Goal: Check status: Check status

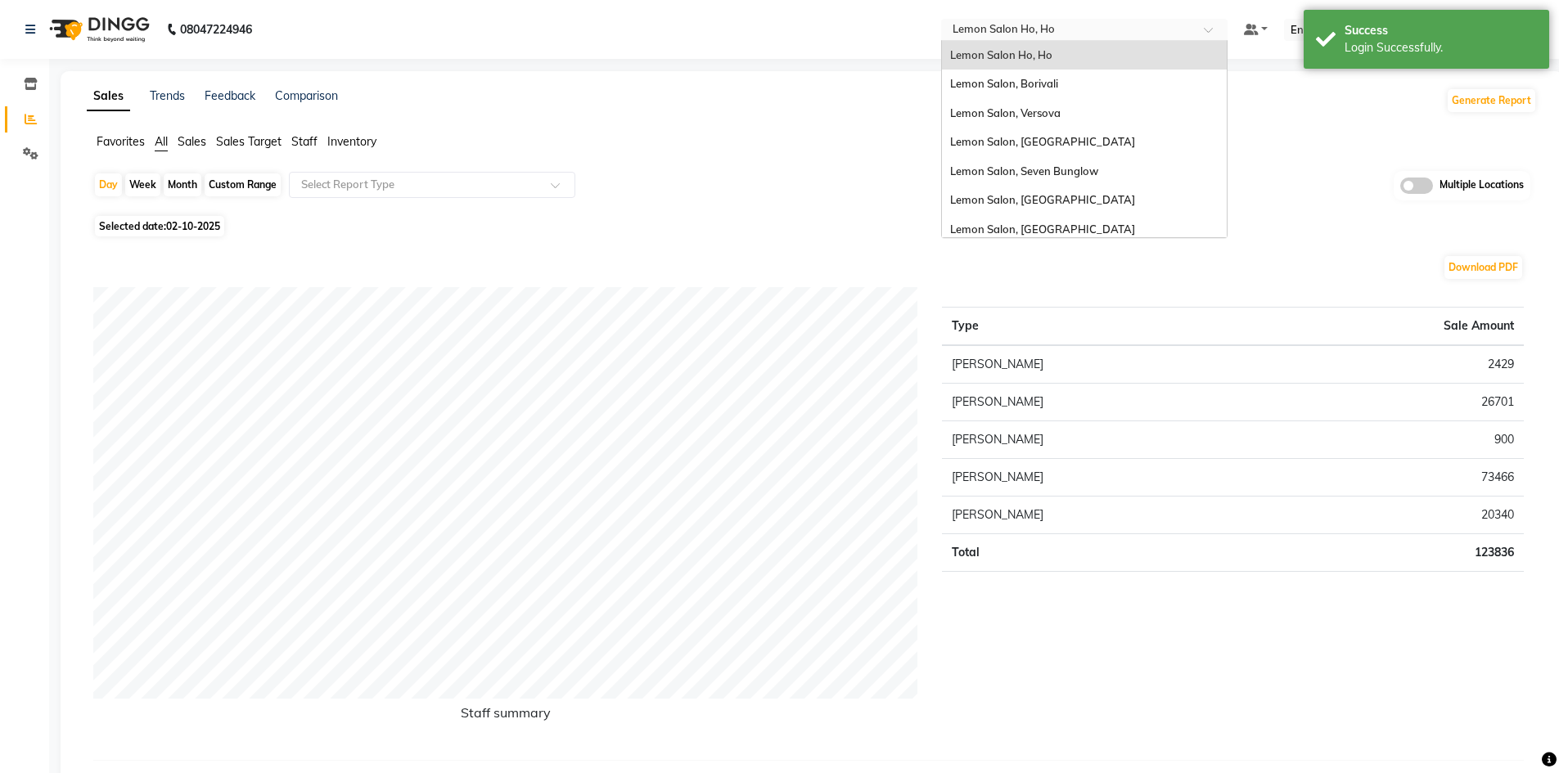
click at [1218, 32] on span at bounding box center [1214, 34] width 20 height 16
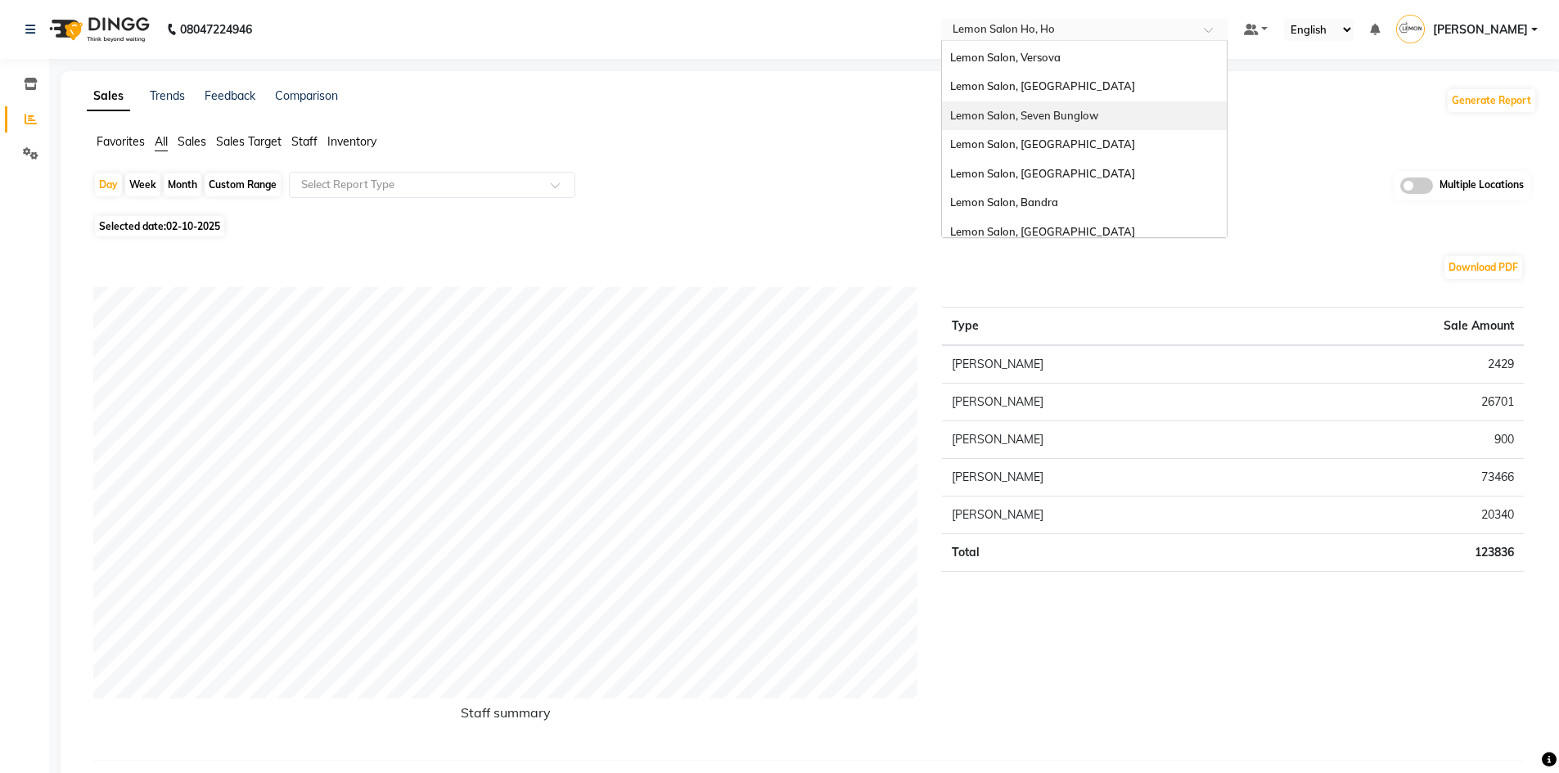
scroll to position [82, 0]
click at [1072, 203] on span "Lemon Salon, [GEOGRAPHIC_DATA]" at bounding box center [1042, 205] width 185 height 13
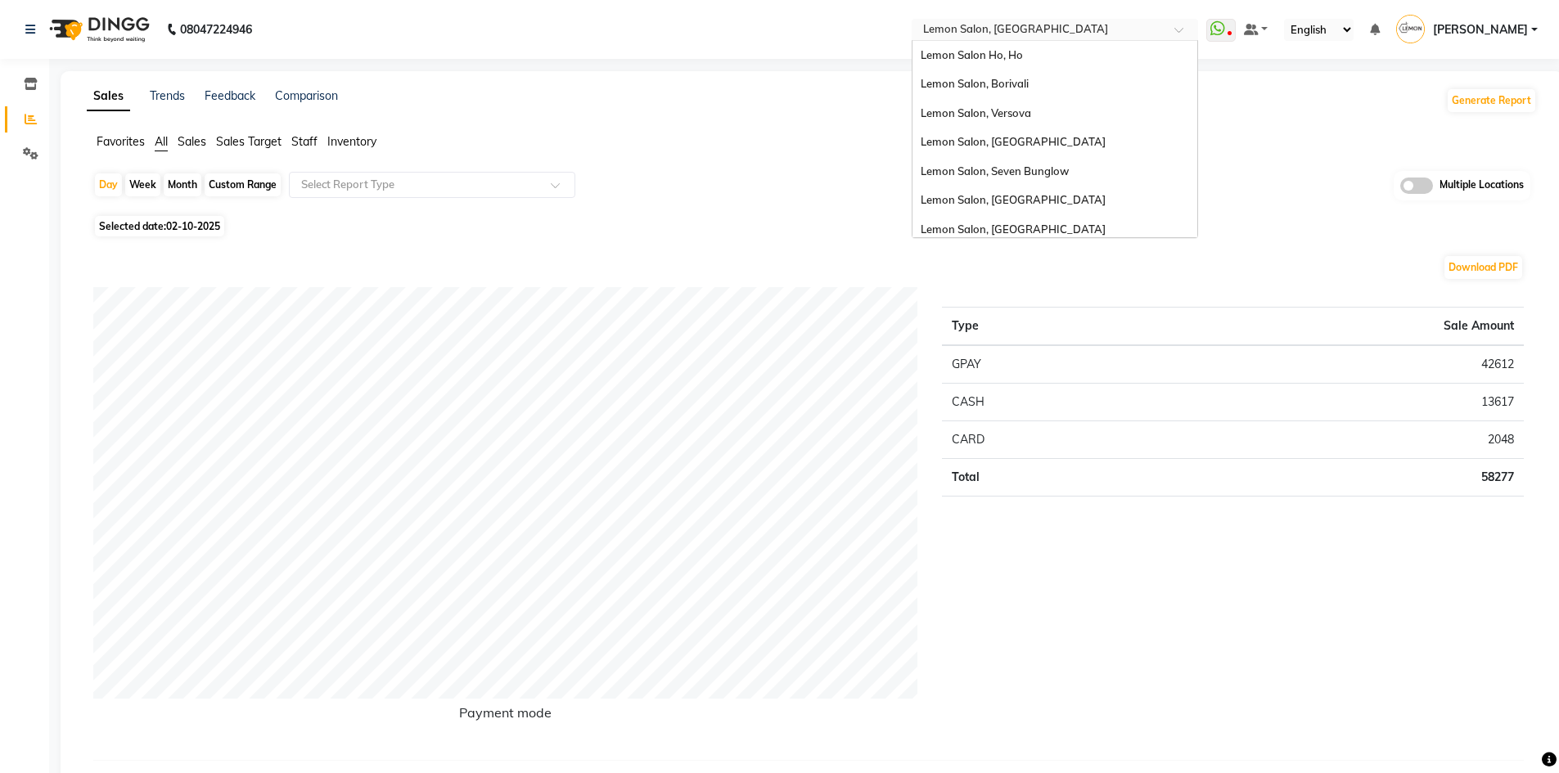
click at [1189, 28] on span at bounding box center [1184, 34] width 20 height 16
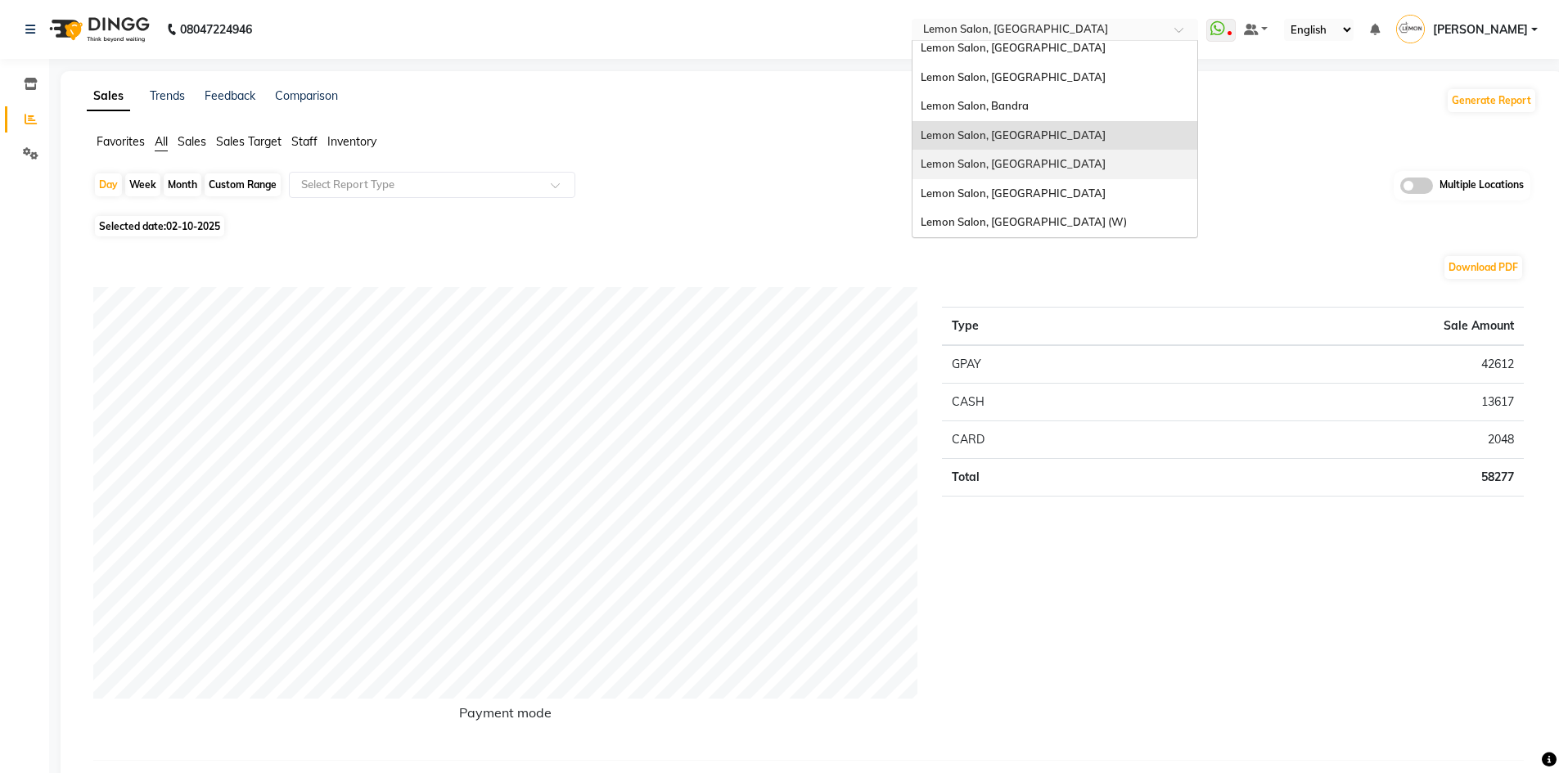
click at [1054, 161] on span "Lemon Salon, [GEOGRAPHIC_DATA]" at bounding box center [1012, 163] width 185 height 13
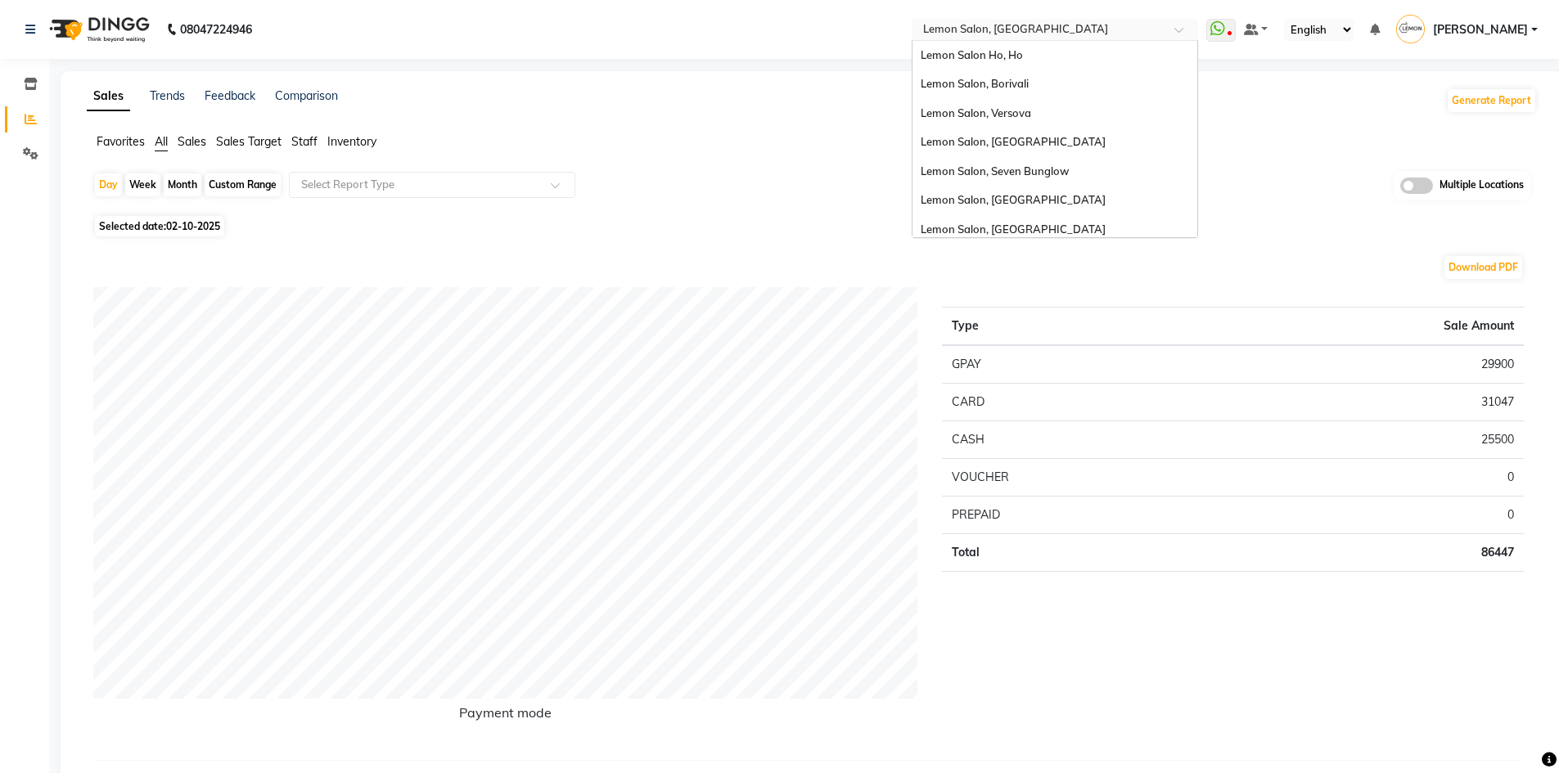
scroll to position [152, 0]
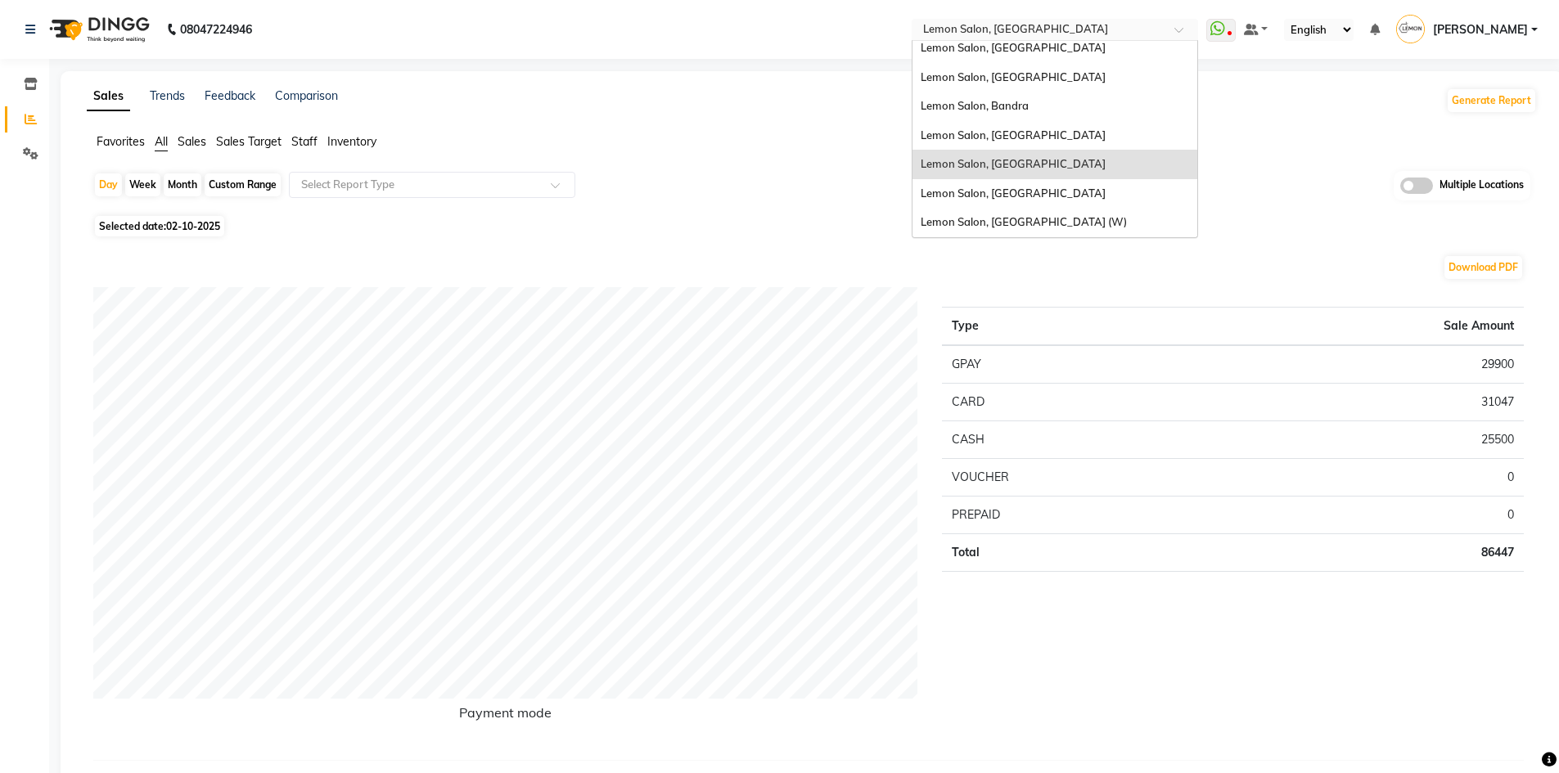
click at [1184, 34] on div at bounding box center [1054, 31] width 286 height 16
click at [1042, 193] on span "Lemon Salon, [GEOGRAPHIC_DATA]" at bounding box center [1012, 193] width 185 height 13
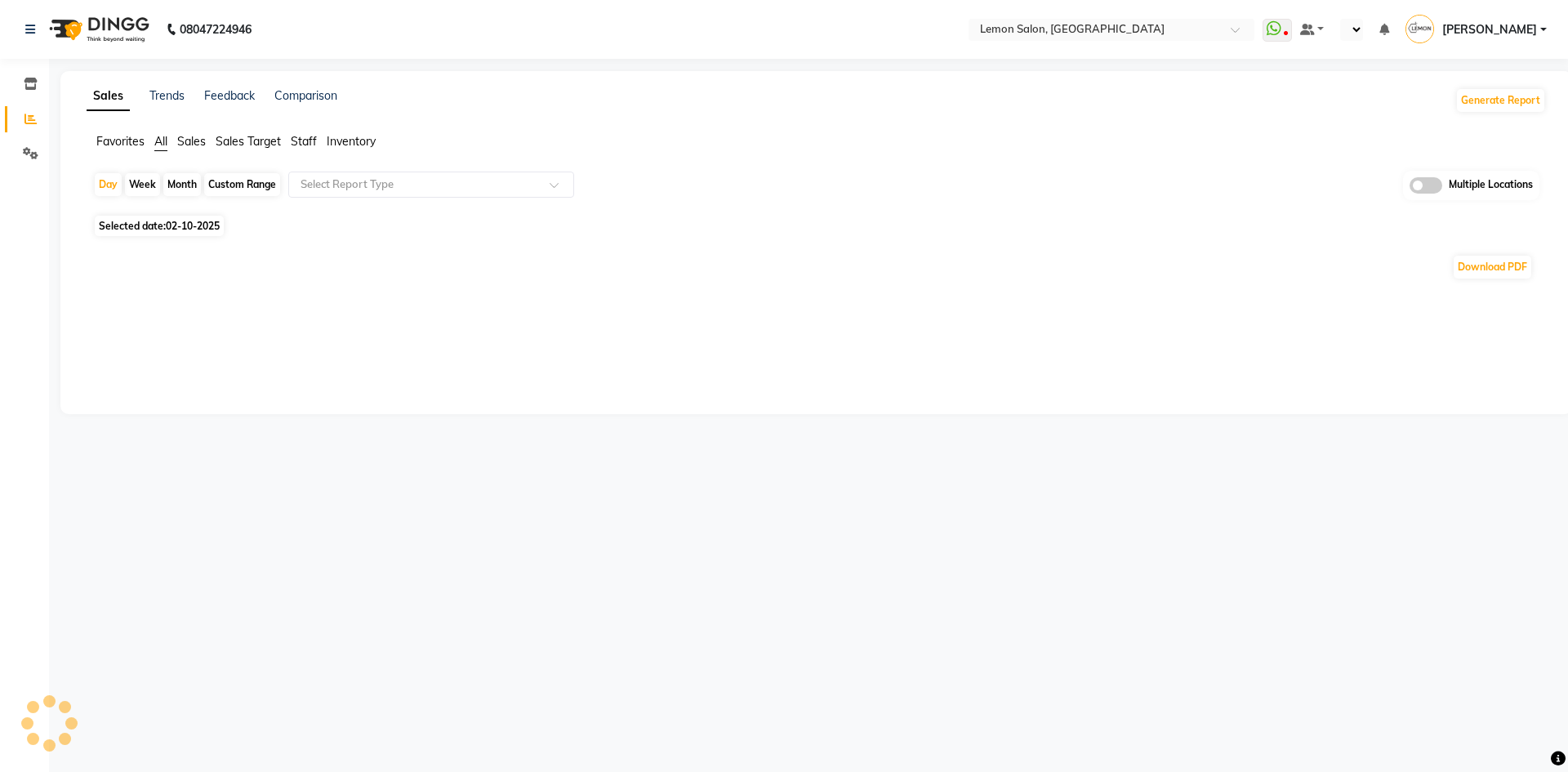
select select "en"
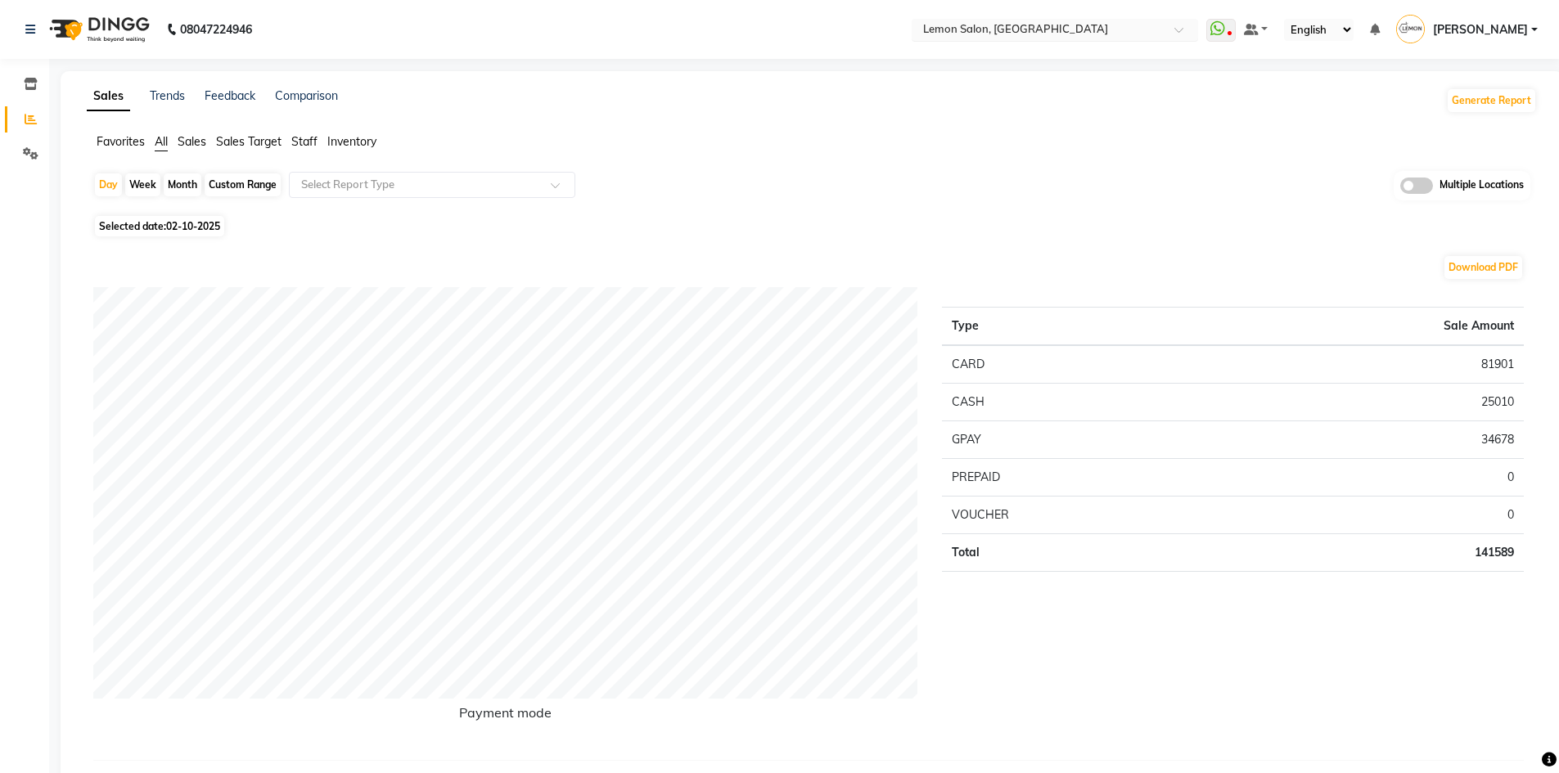
click at [1186, 28] on span at bounding box center [1184, 34] width 20 height 16
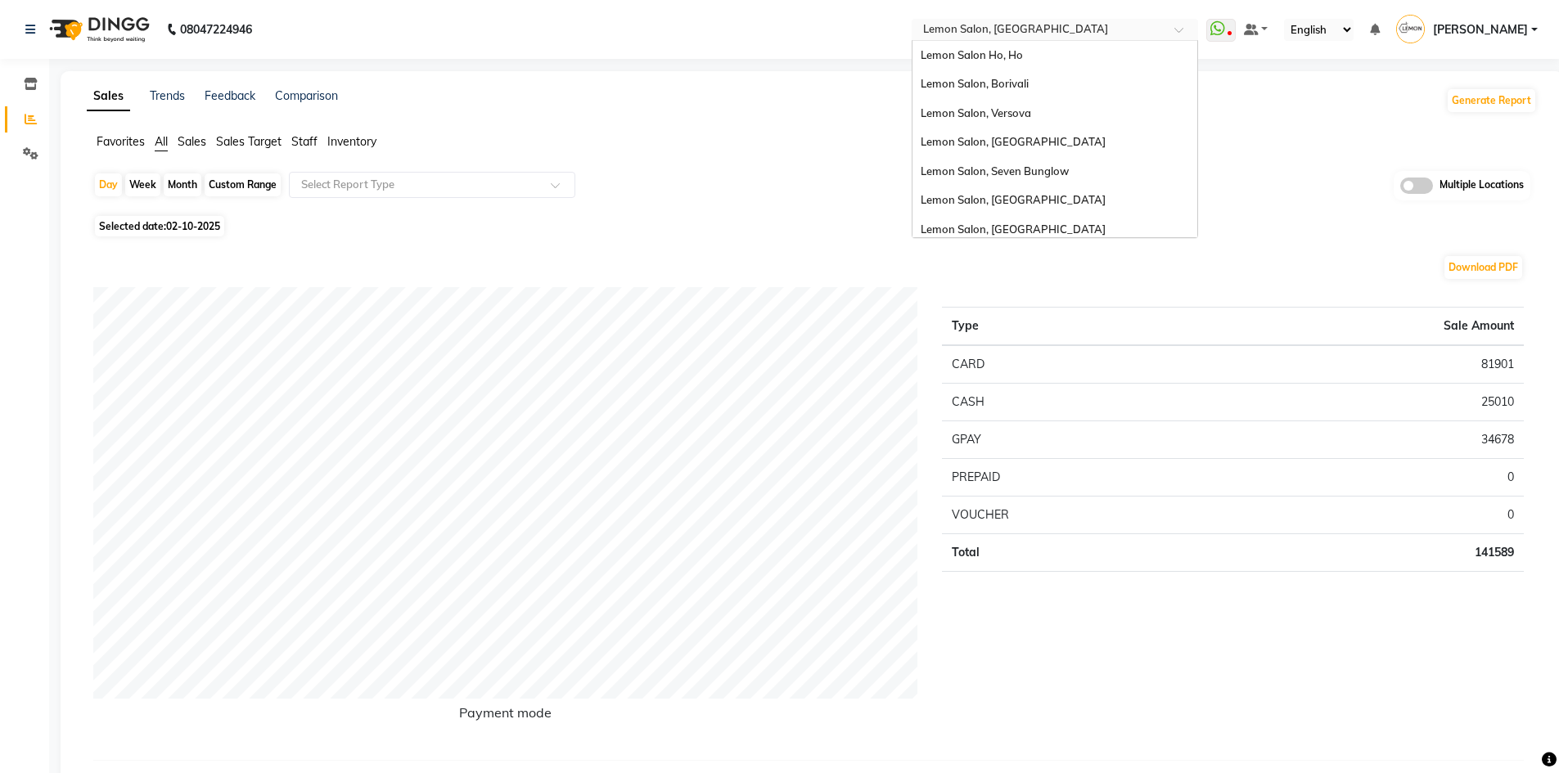
scroll to position [152, 0]
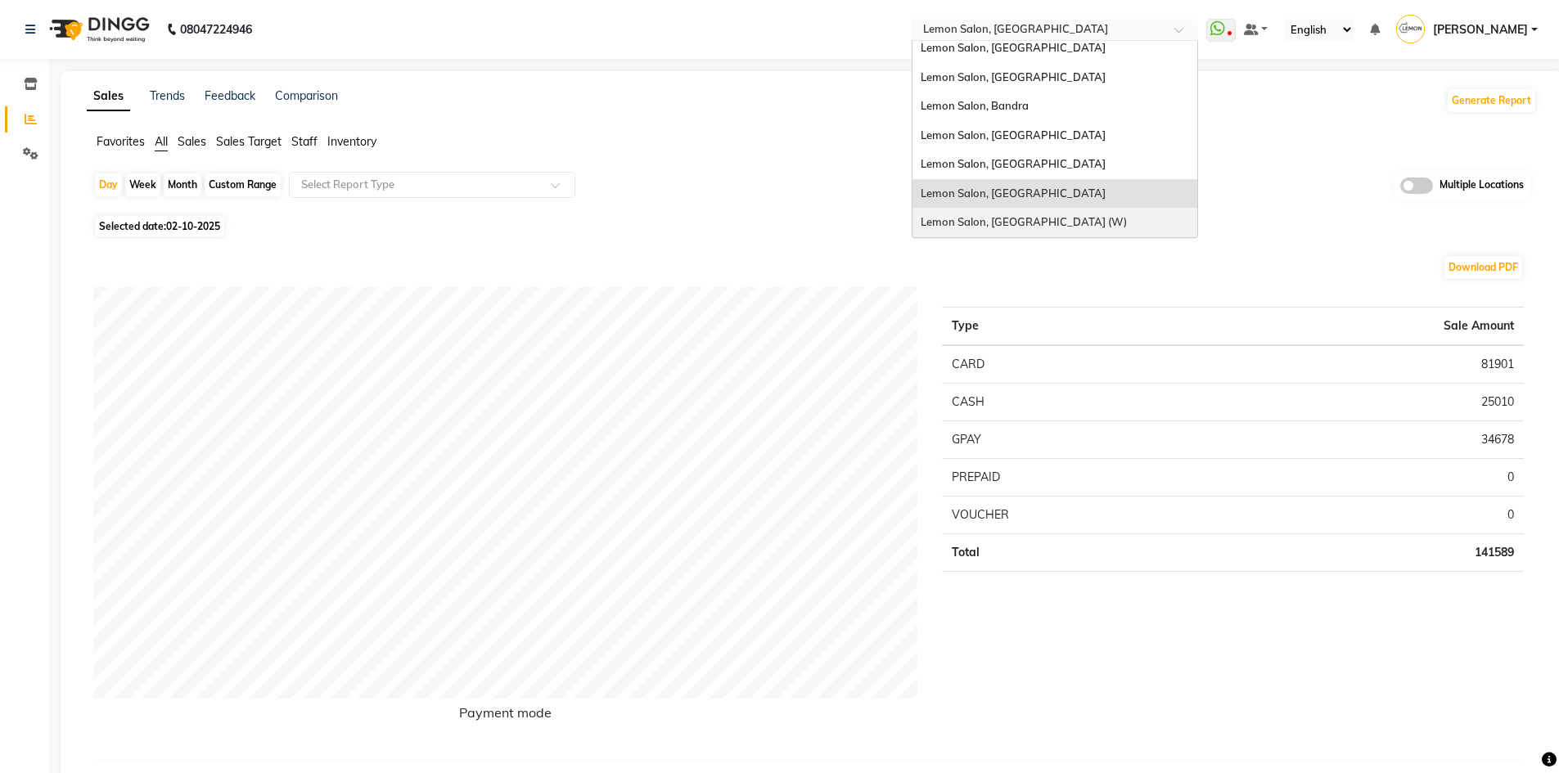
click at [1051, 222] on span "Lemon Salon, [GEOGRAPHIC_DATA] (W)" at bounding box center [1023, 221] width 206 height 13
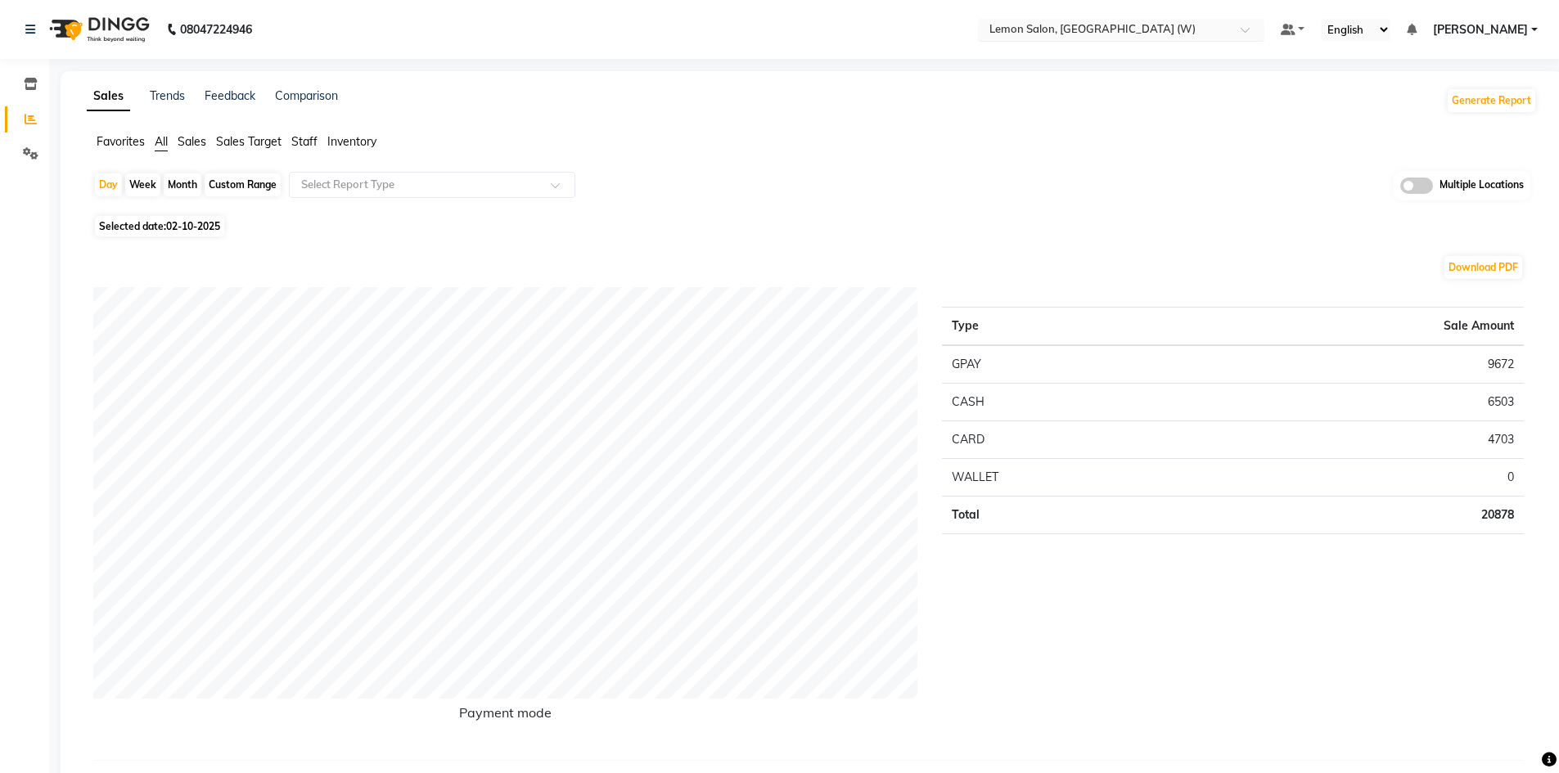
click at [1253, 28] on span at bounding box center [1250, 34] width 20 height 16
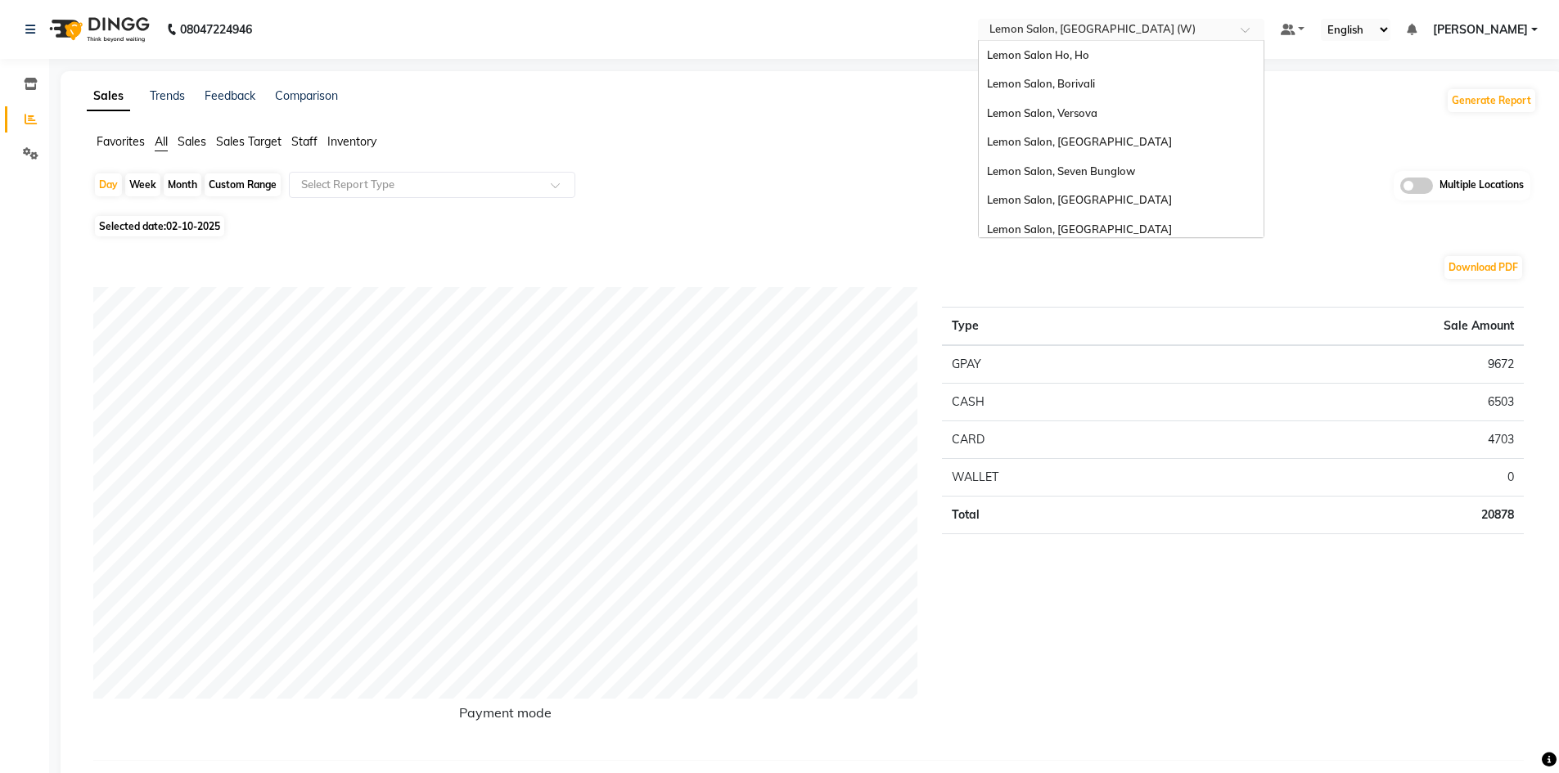
scroll to position [152, 0]
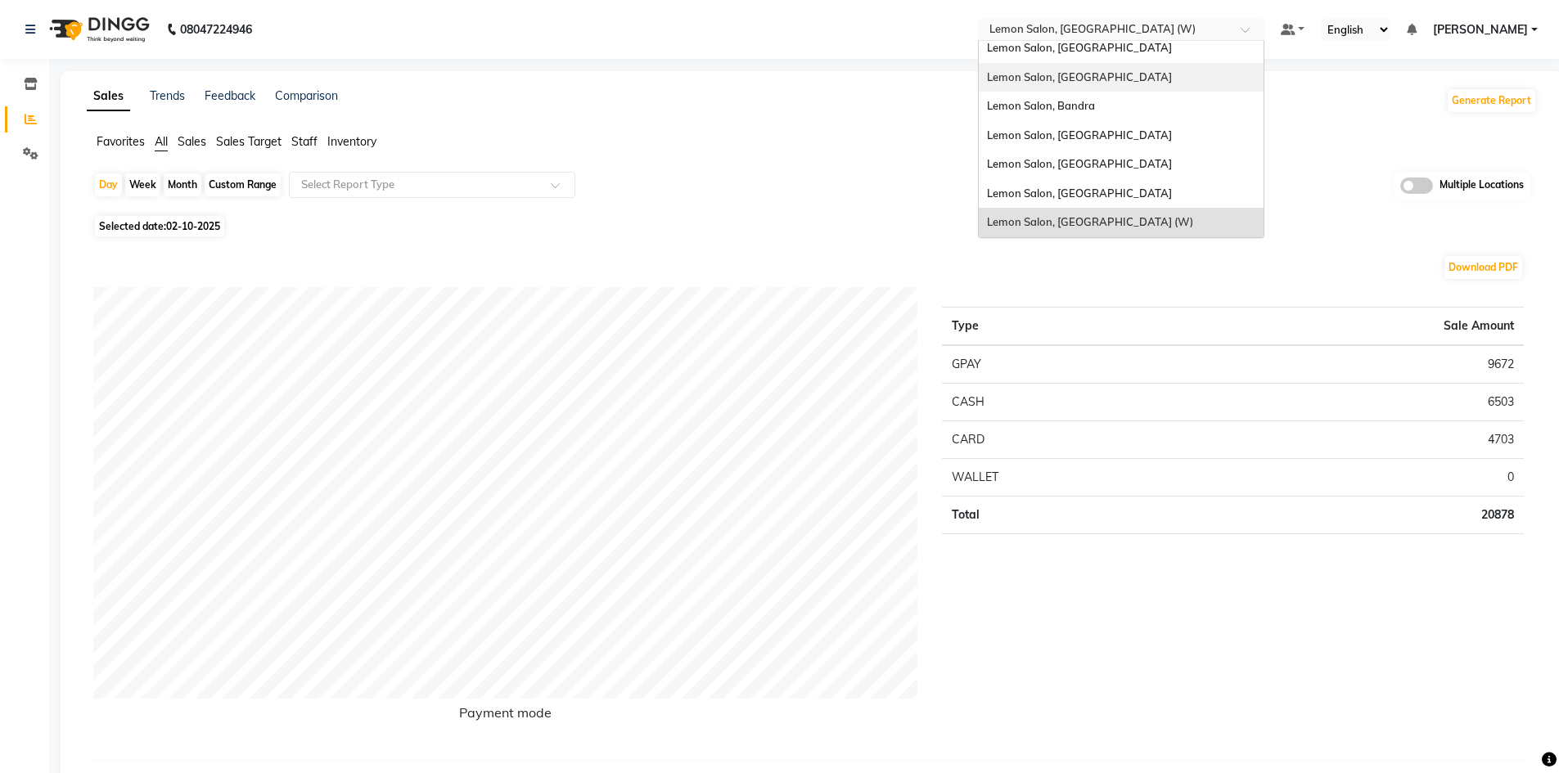
click at [1123, 74] on div "Lemon Salon, Kandivali" at bounding box center [1121, 77] width 285 height 29
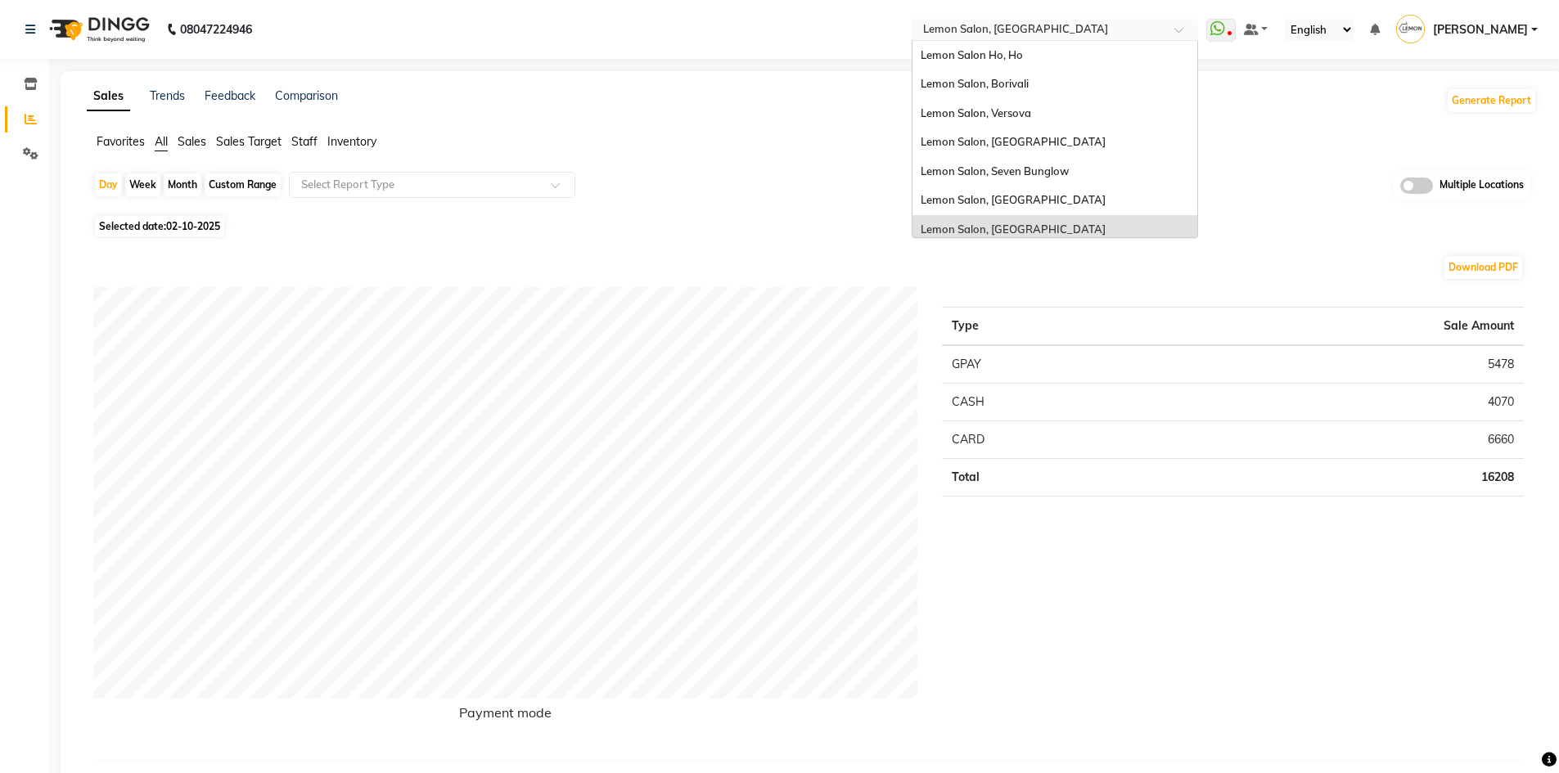
click at [1186, 30] on span at bounding box center [1184, 34] width 20 height 16
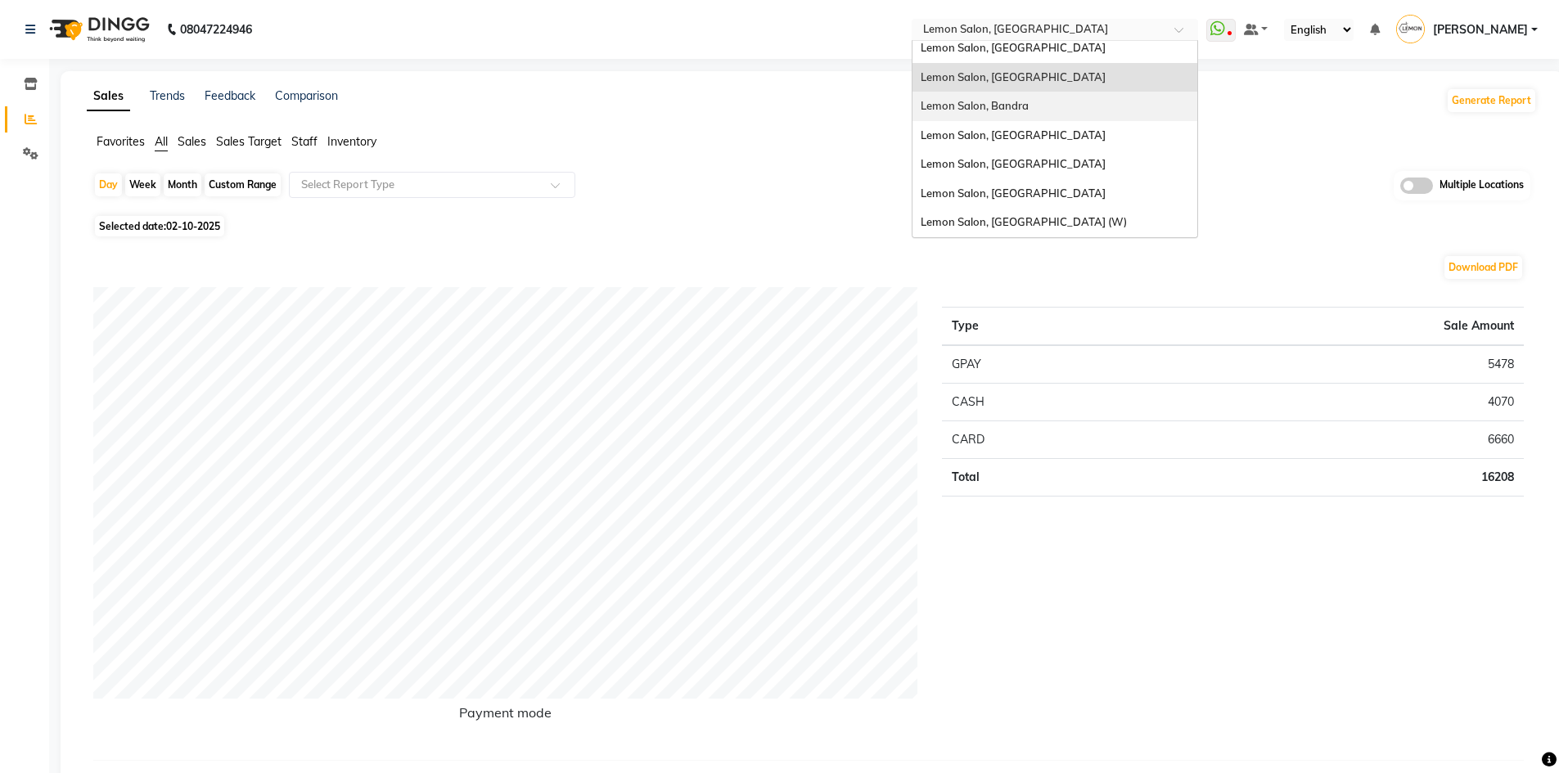
click at [1025, 103] on span "Lemon Salon, Bandra" at bounding box center [974, 105] width 108 height 13
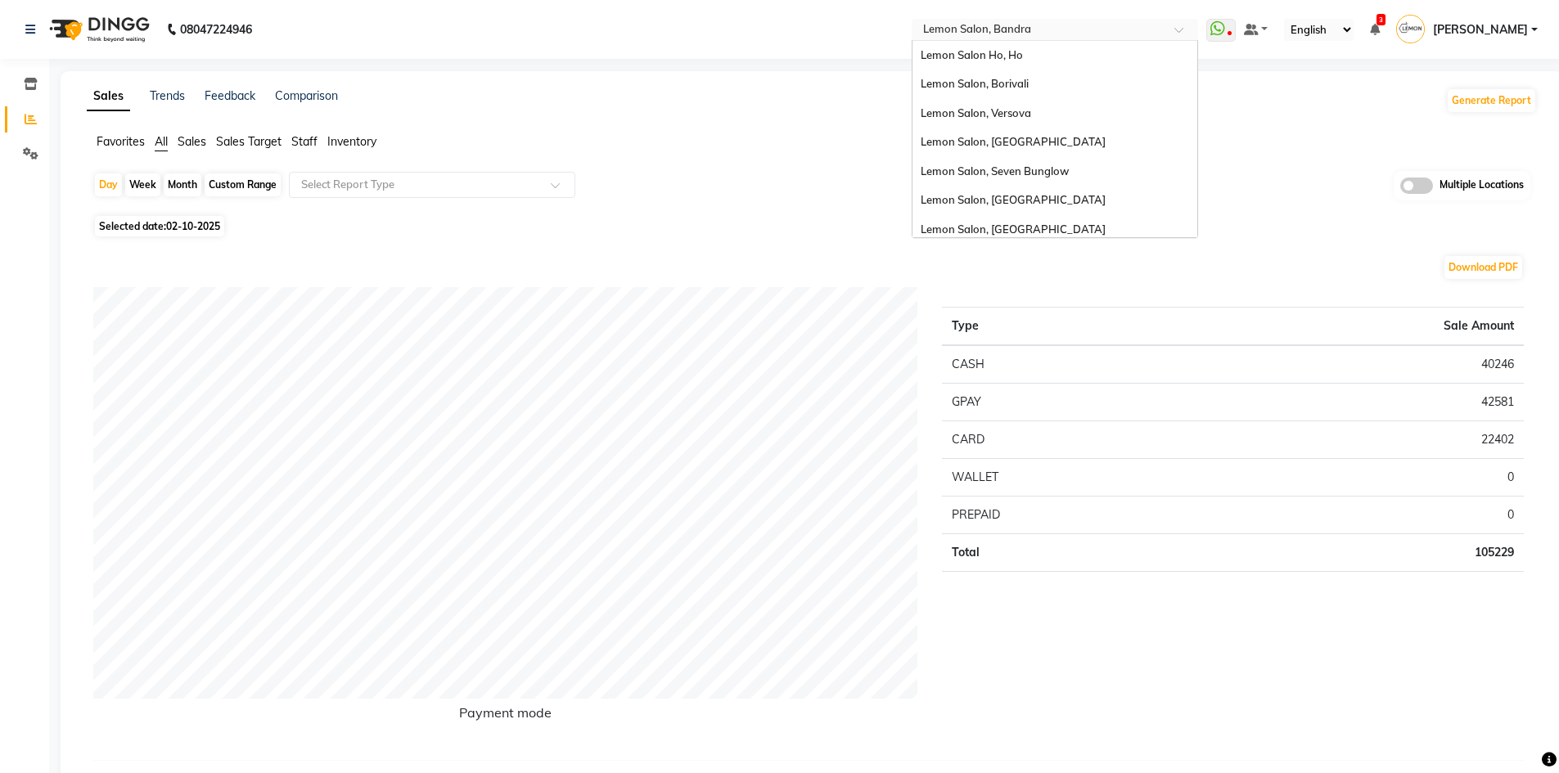
click at [1187, 30] on span at bounding box center [1184, 34] width 20 height 16
click at [1042, 86] on div "Lemon Salon, Borivali" at bounding box center [1054, 84] width 285 height 29
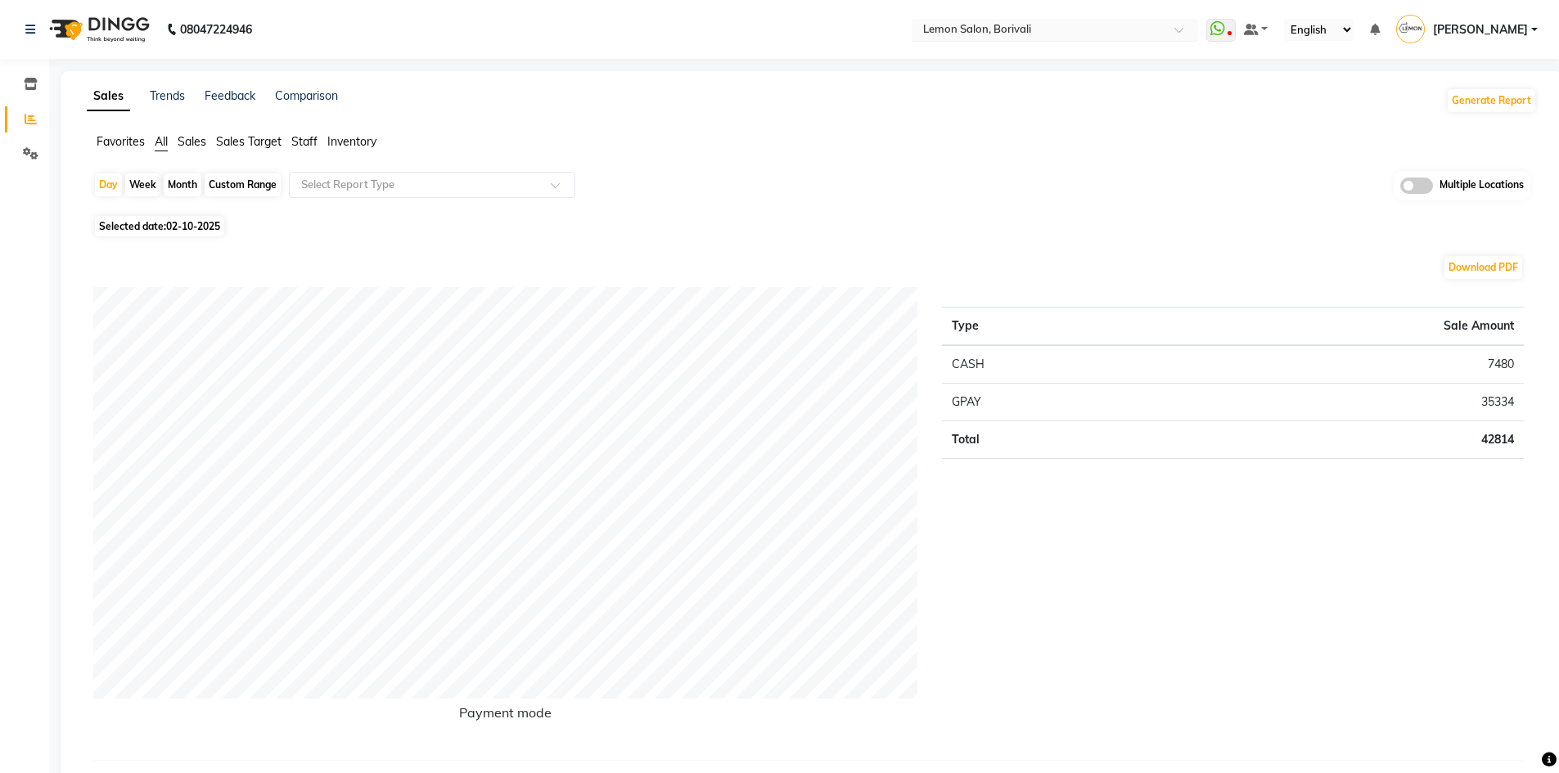
click at [1189, 31] on span at bounding box center [1184, 34] width 20 height 16
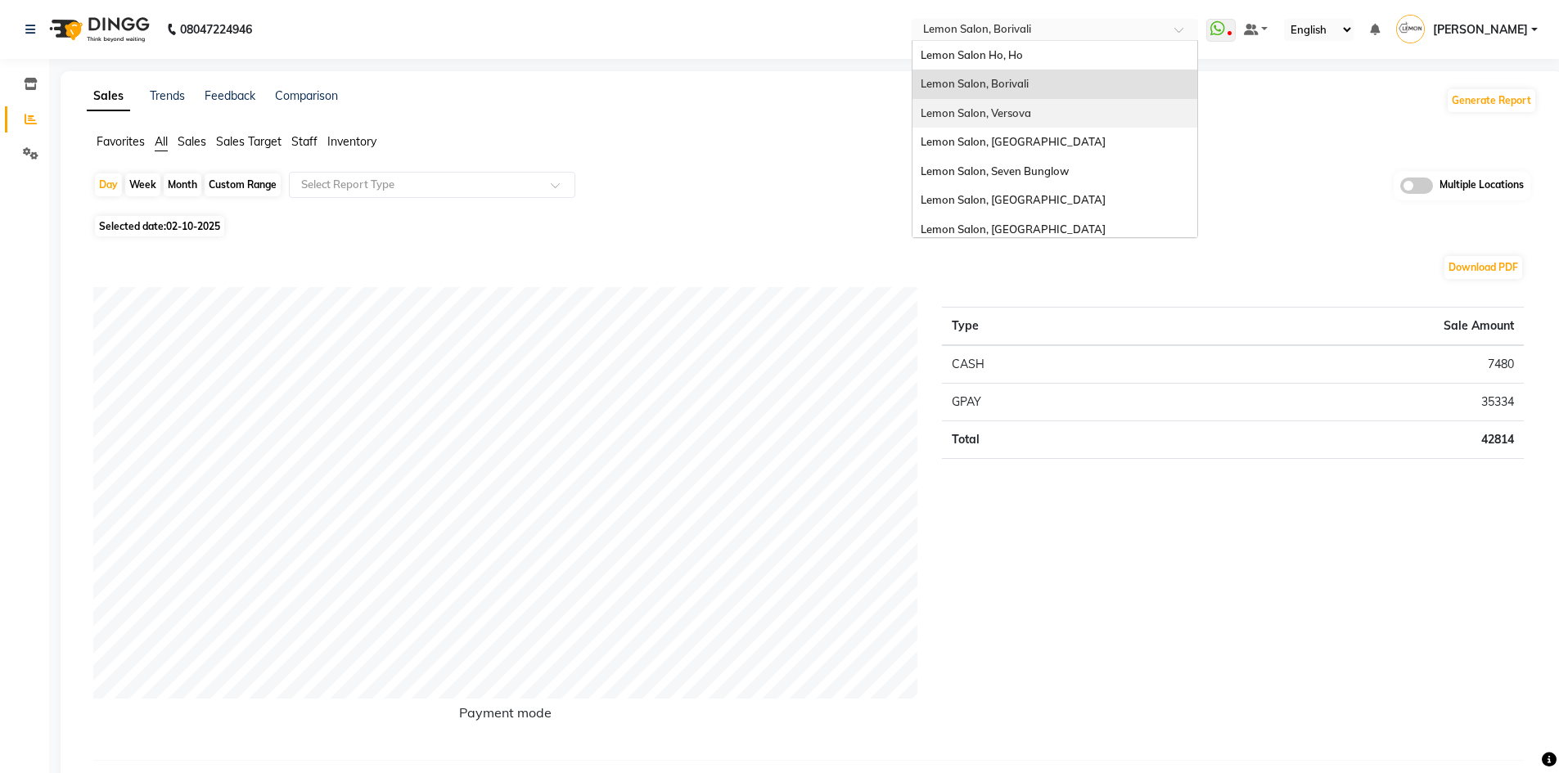
click at [1029, 108] on span "Lemon Salon, Versova" at bounding box center [975, 112] width 110 height 13
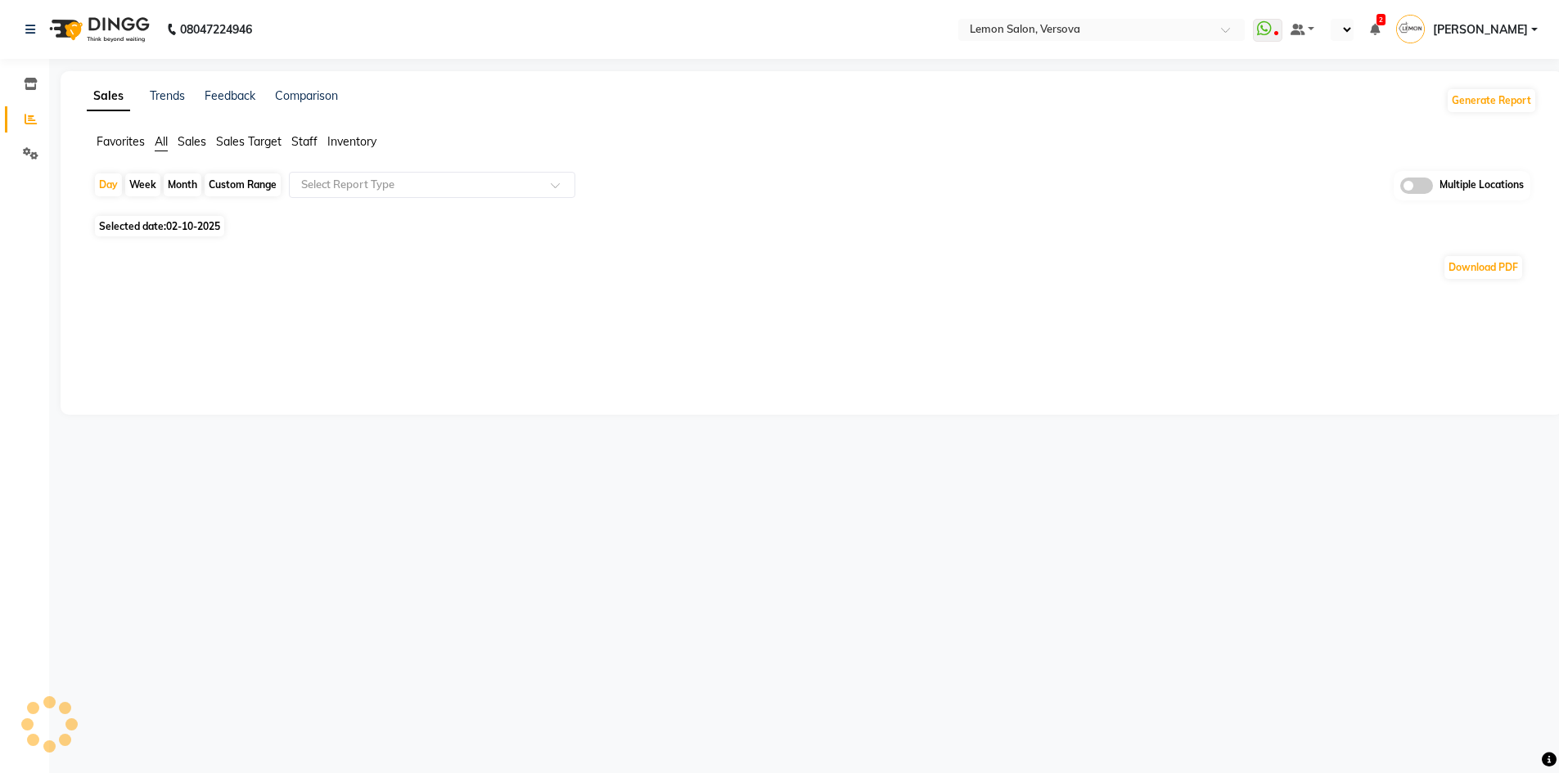
select select "en"
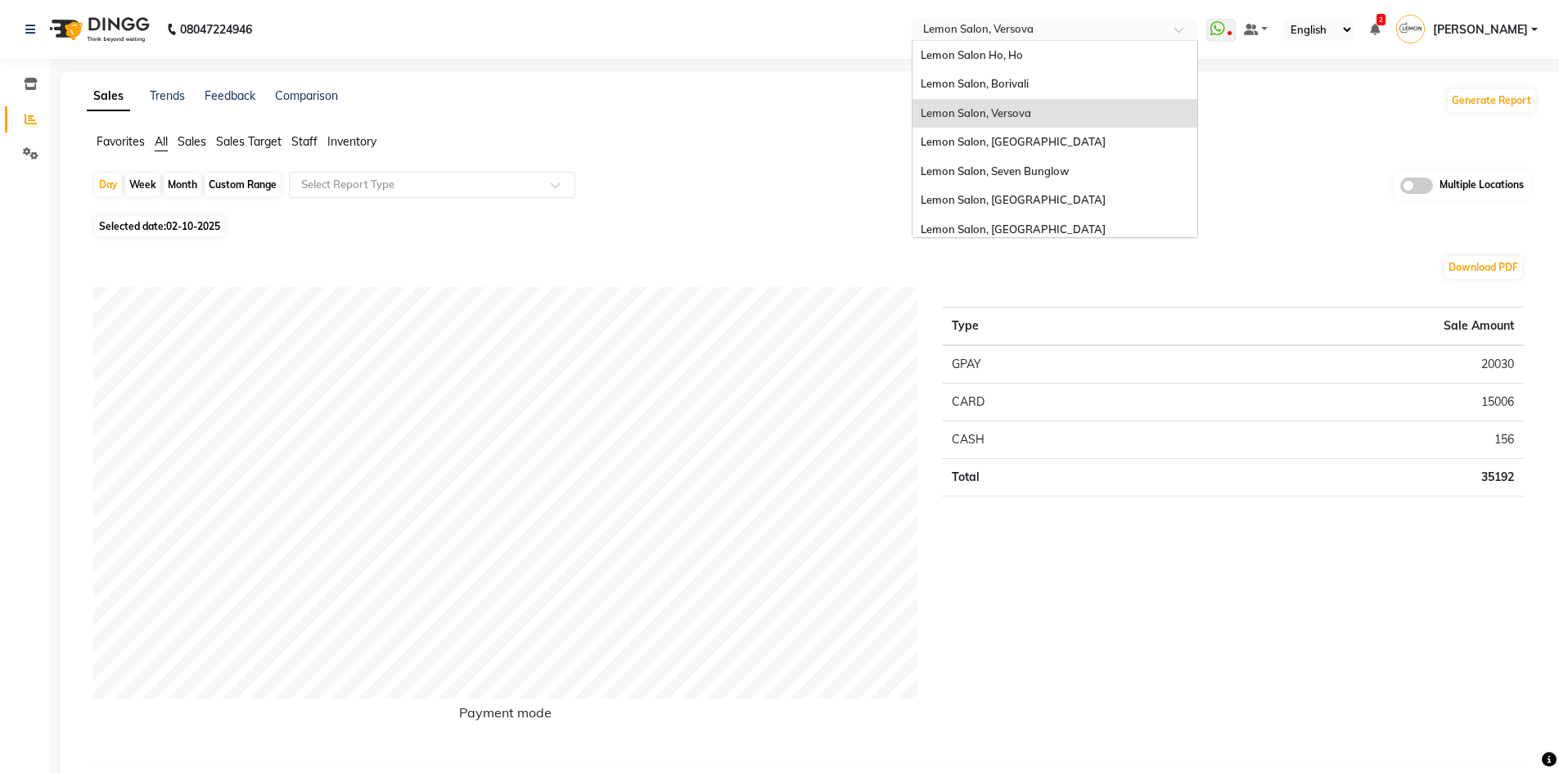
click at [1190, 28] on span at bounding box center [1184, 34] width 20 height 16
click at [1040, 141] on span "Lemon Salon, Goregaon" at bounding box center [1012, 141] width 185 height 13
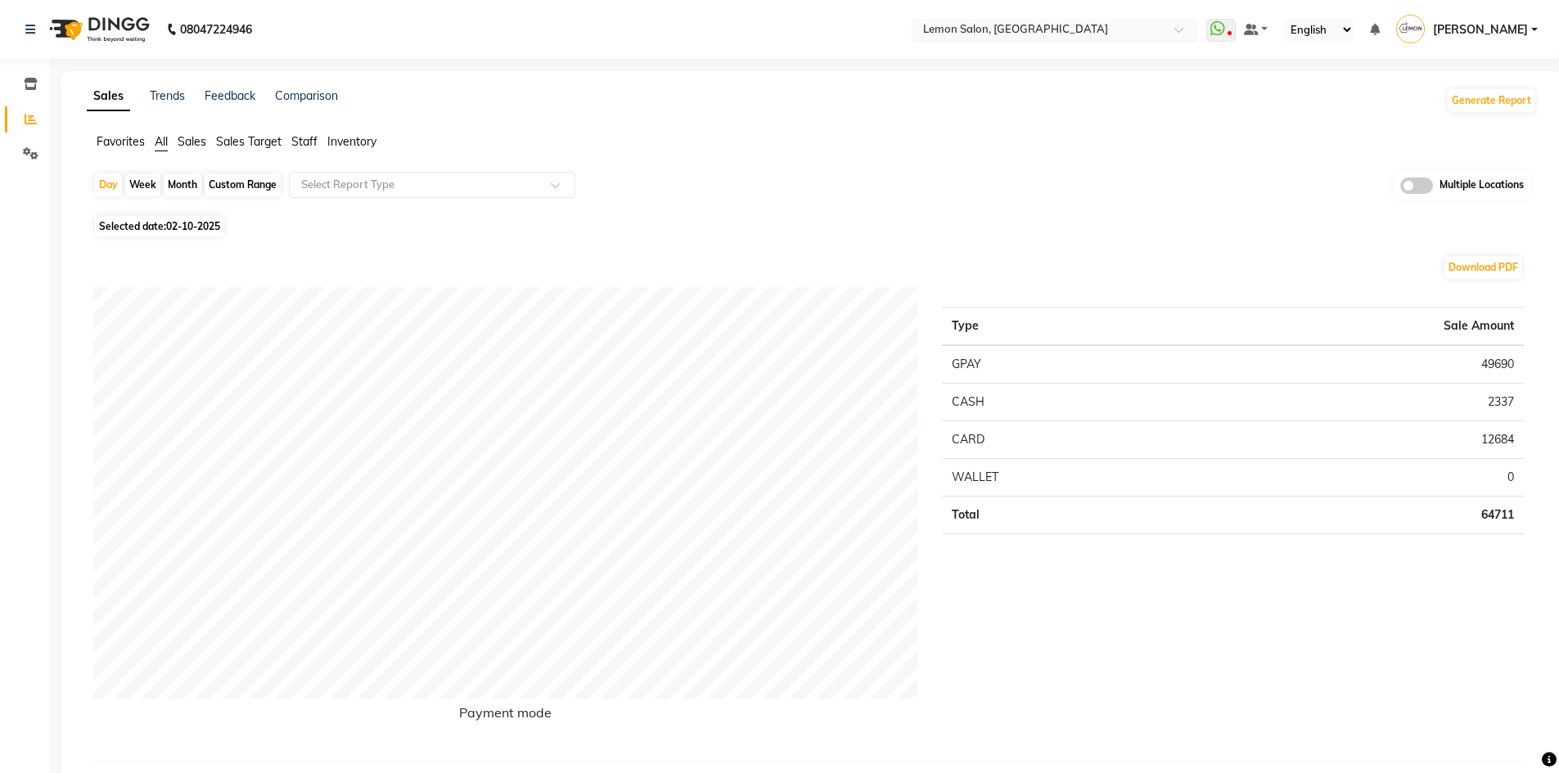
click at [1187, 29] on span at bounding box center [1184, 34] width 20 height 16
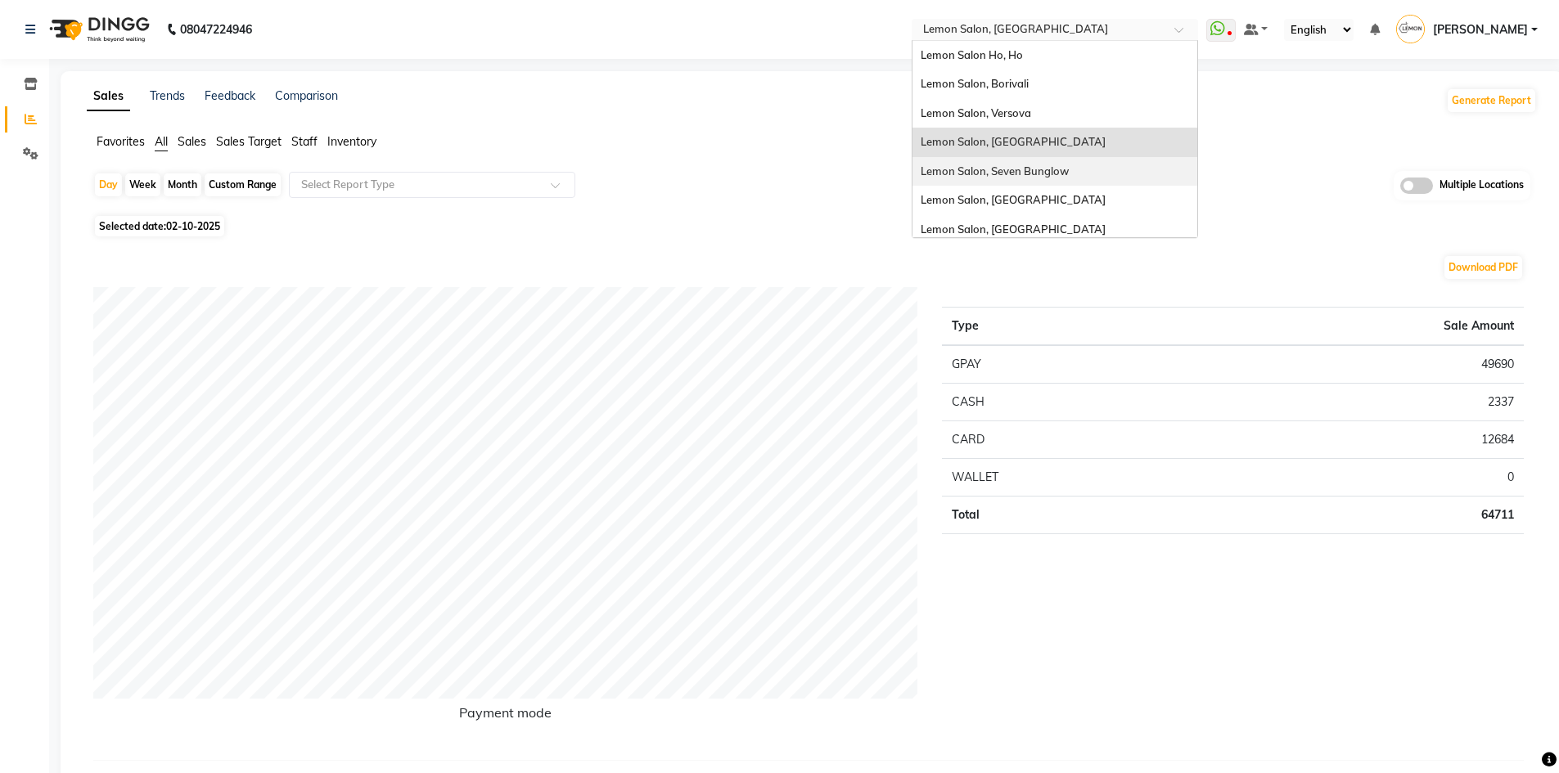
click at [1069, 169] on span "Lemon Salon, Seven Bunglow" at bounding box center [994, 170] width 148 height 13
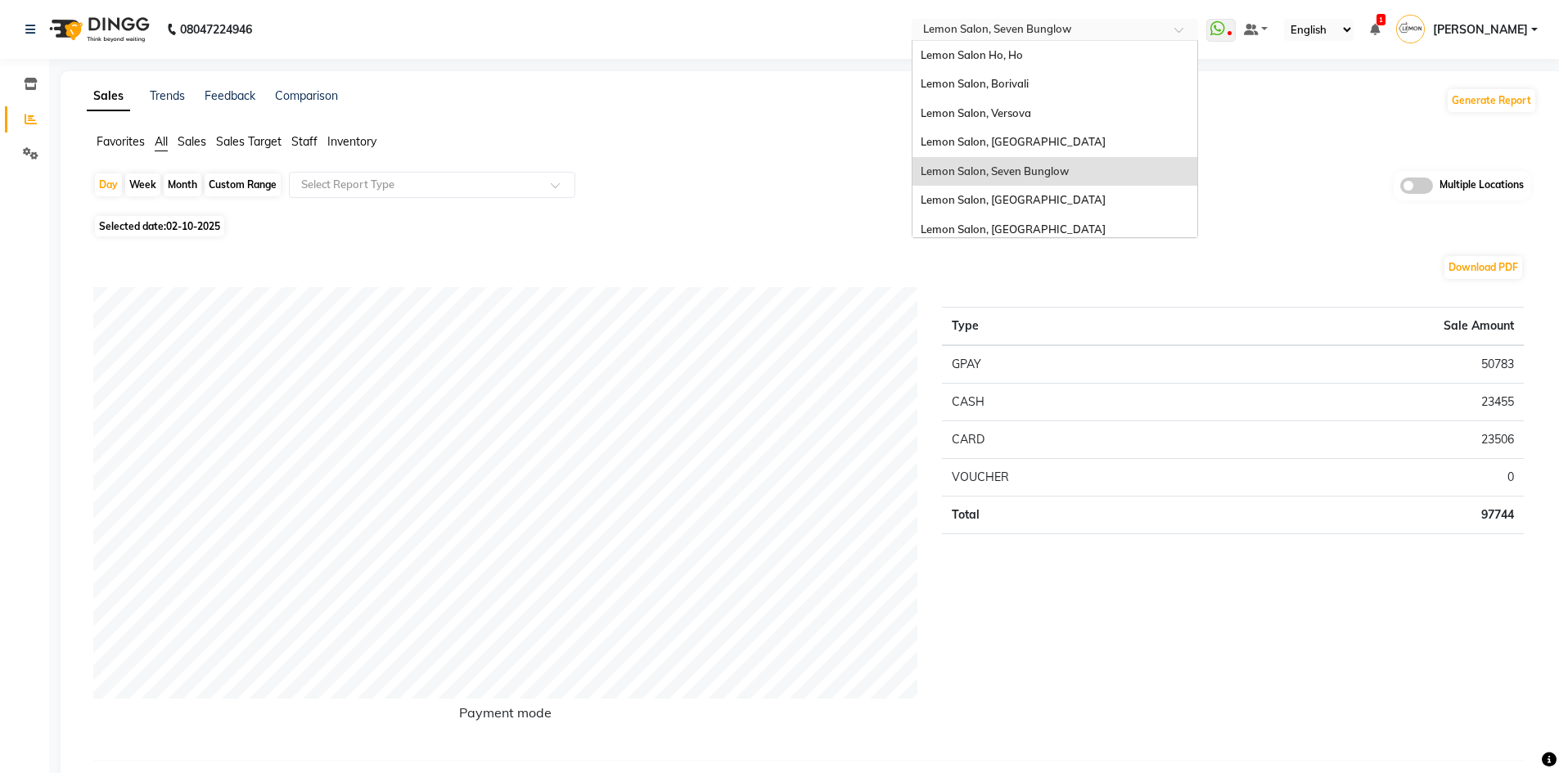
click at [1190, 35] on span at bounding box center [1184, 34] width 20 height 16
click at [1040, 197] on div "Lemon Salon, [GEOGRAPHIC_DATA]" at bounding box center [1054, 200] width 285 height 29
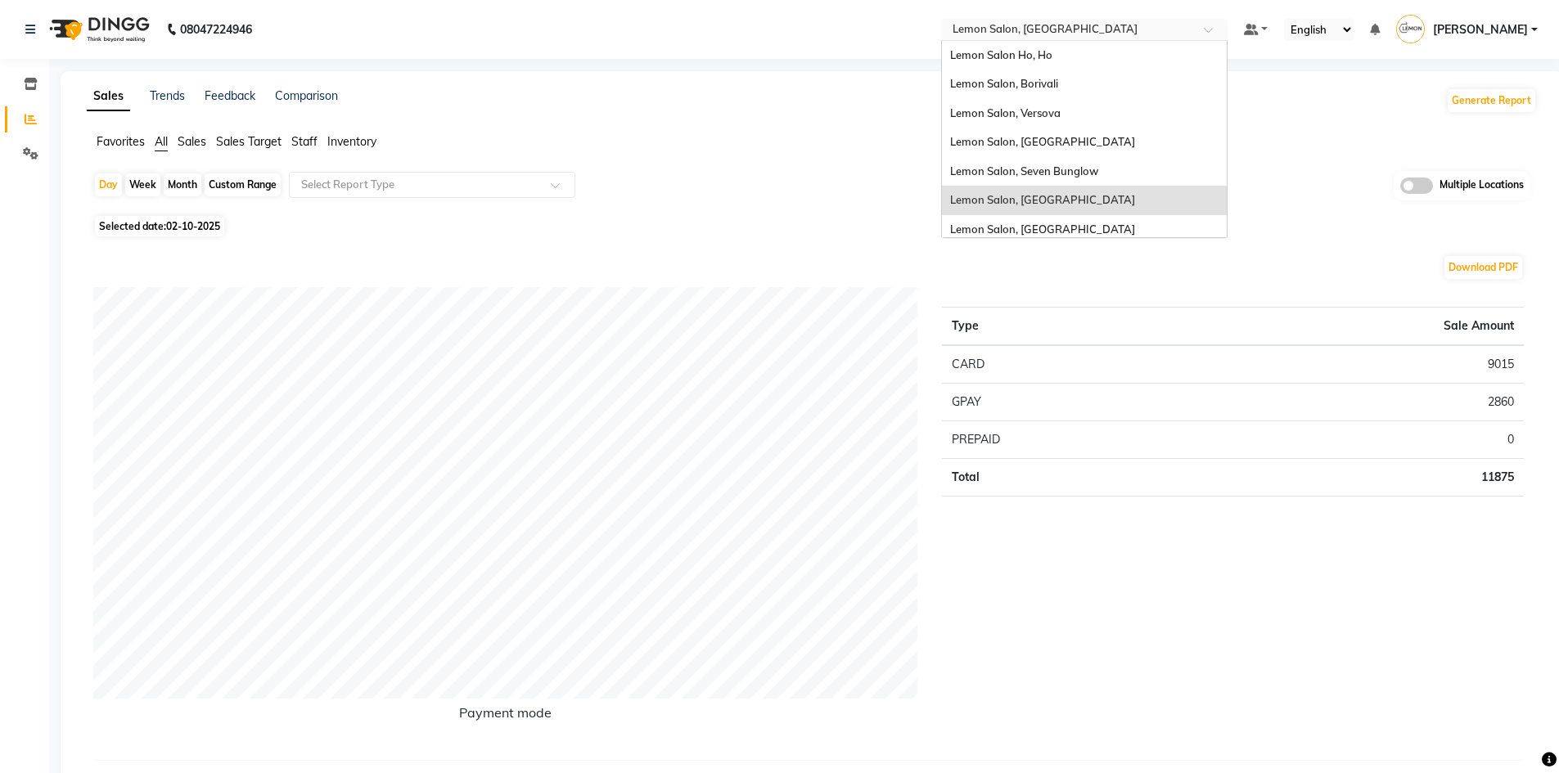
click at [1215, 33] on span at bounding box center [1214, 34] width 20 height 16
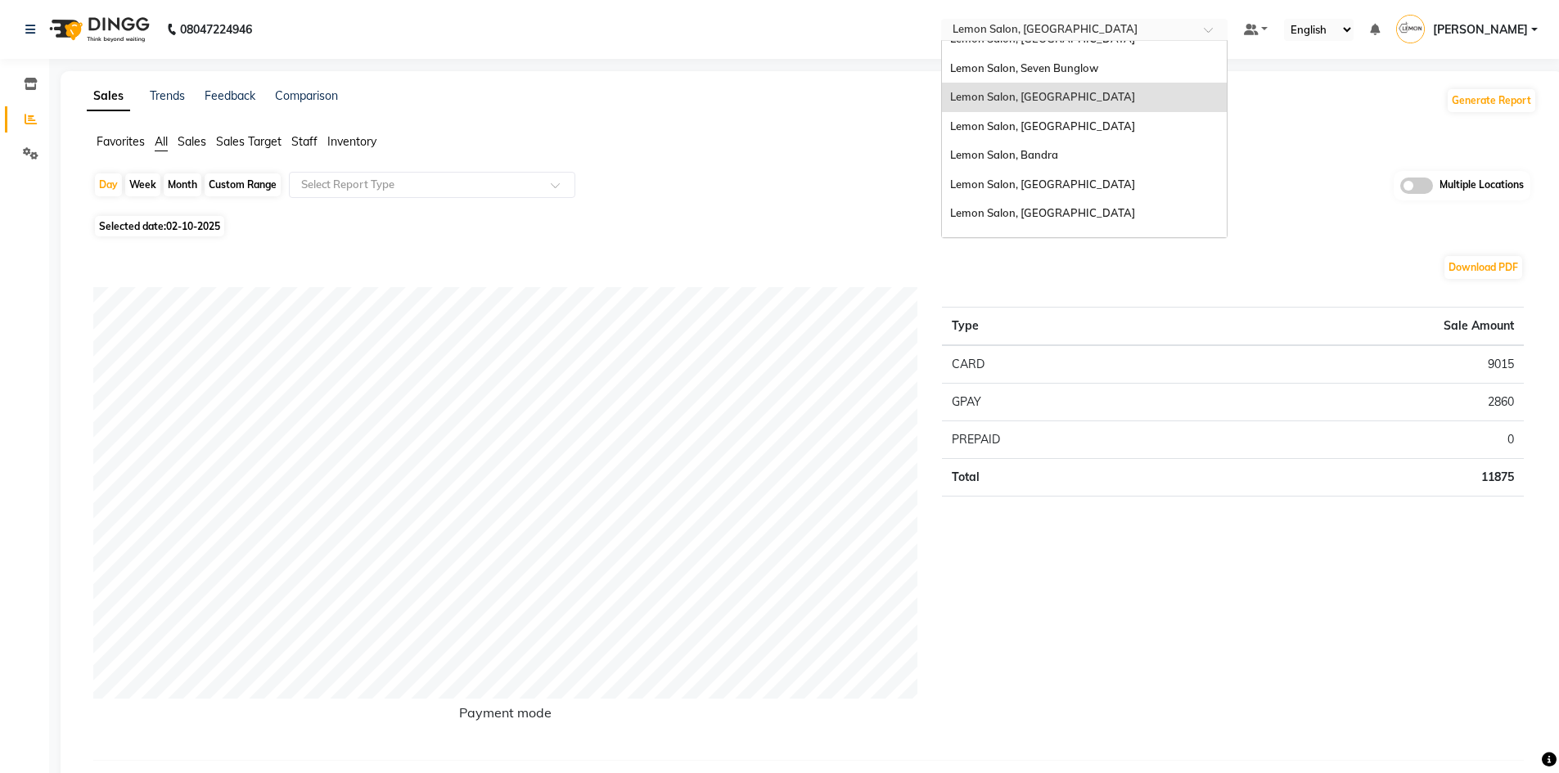
scroll to position [152, 0]
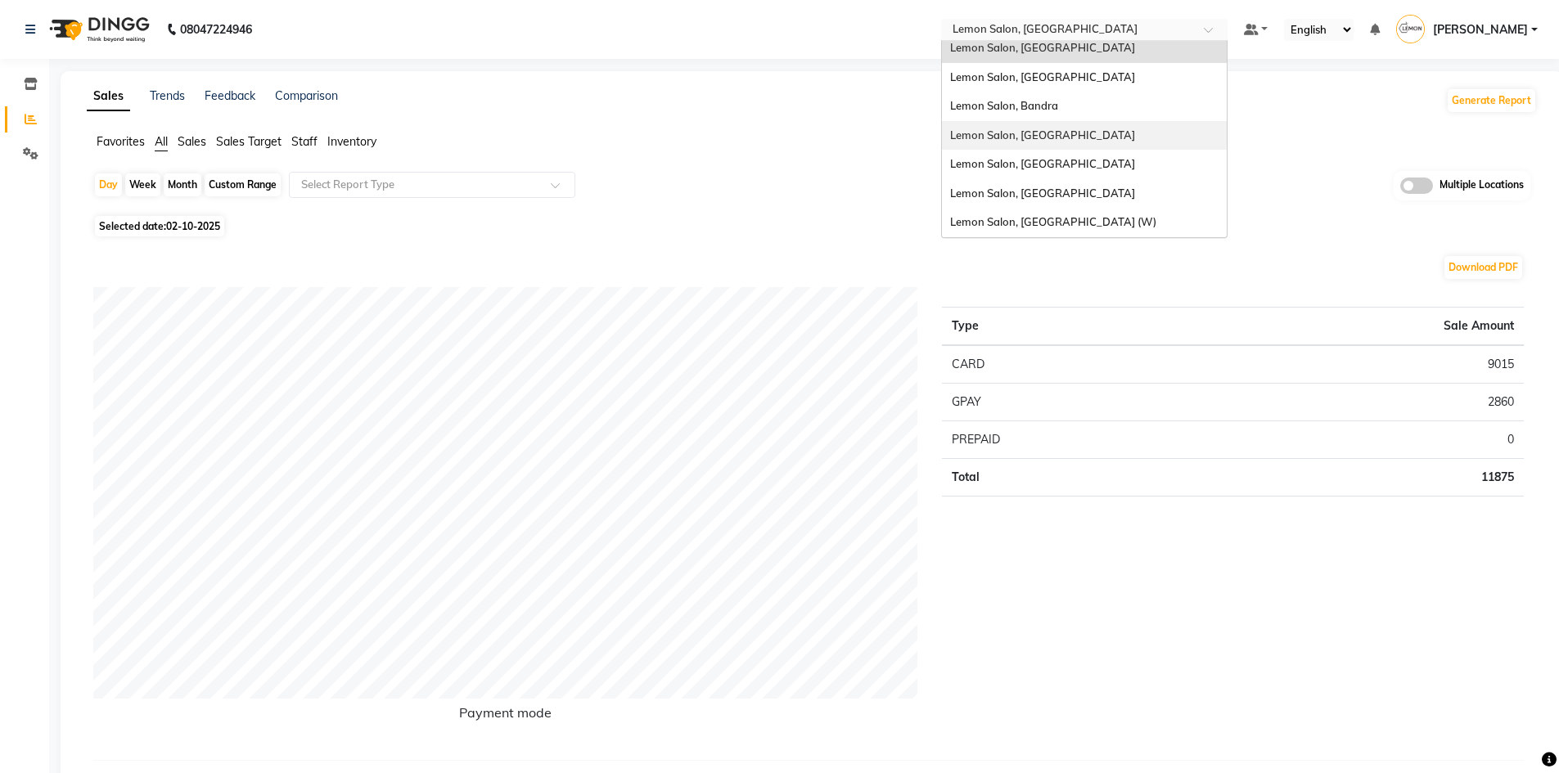
click at [1066, 128] on span "Lemon Salon, [GEOGRAPHIC_DATA]" at bounding box center [1042, 134] width 185 height 13
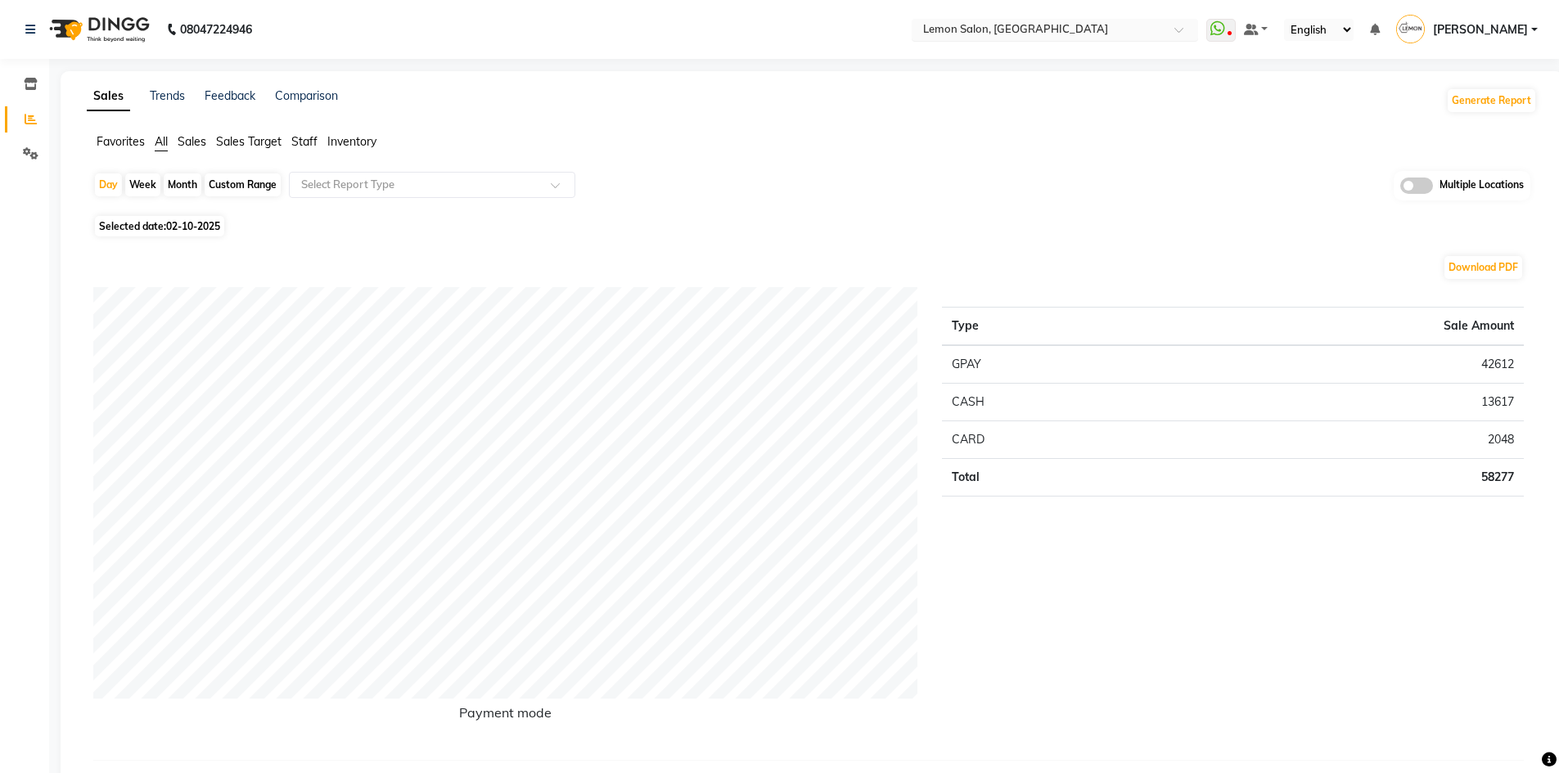
click at [1187, 31] on span at bounding box center [1184, 34] width 20 height 16
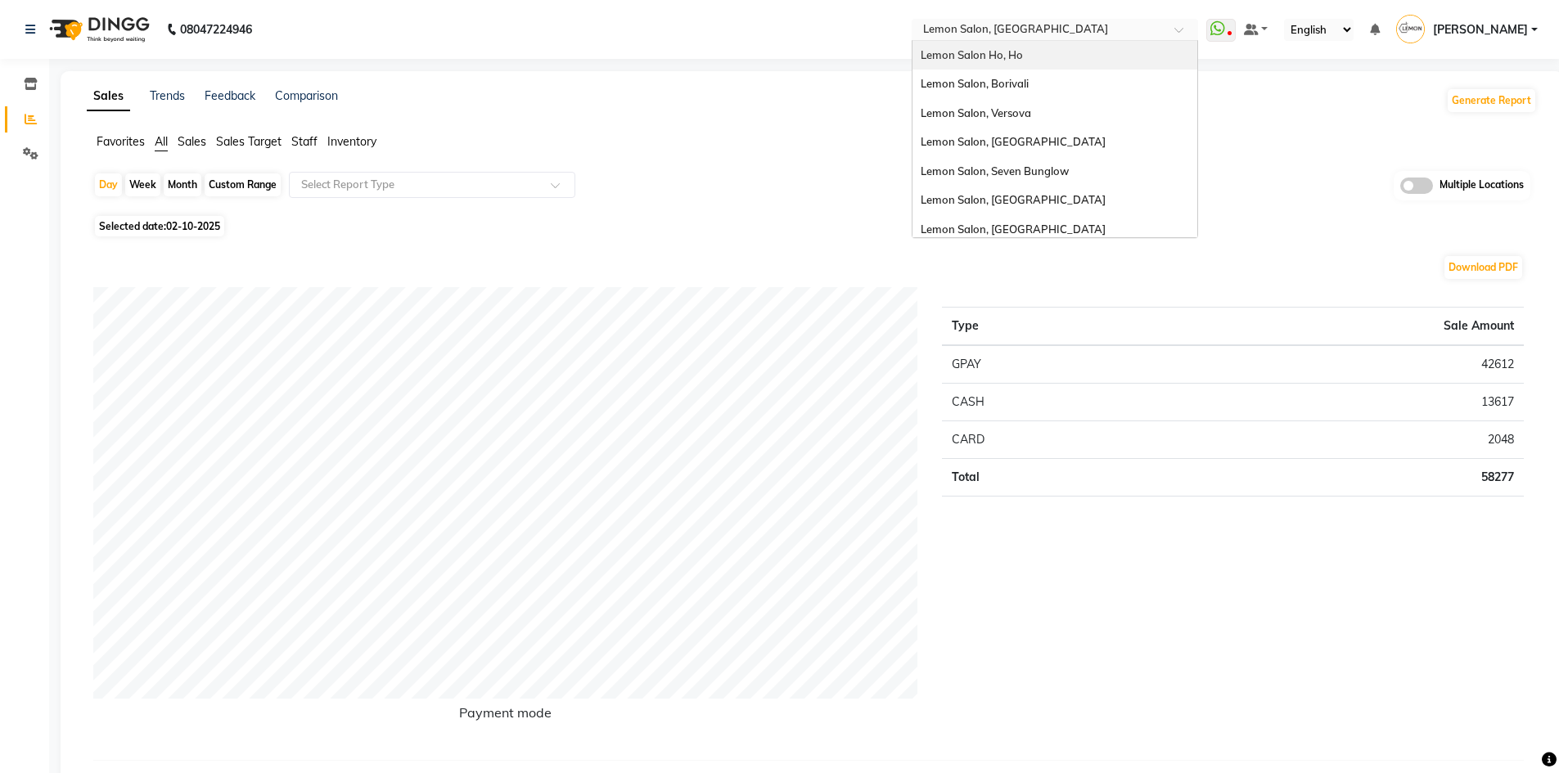
click at [1064, 56] on div "Lemon Salon Ho, Ho" at bounding box center [1054, 55] width 285 height 29
